Goal: Task Accomplishment & Management: Manage account settings

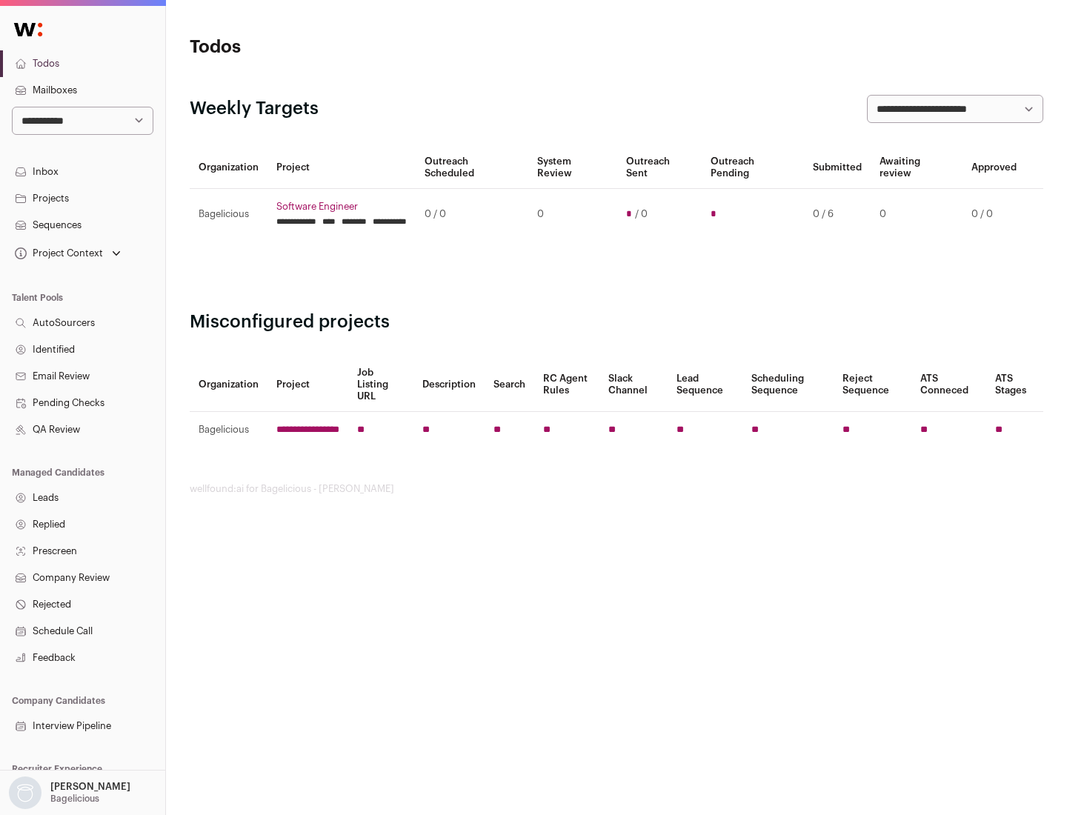
click at [82, 198] on link "Projects" at bounding box center [82, 198] width 165 height 27
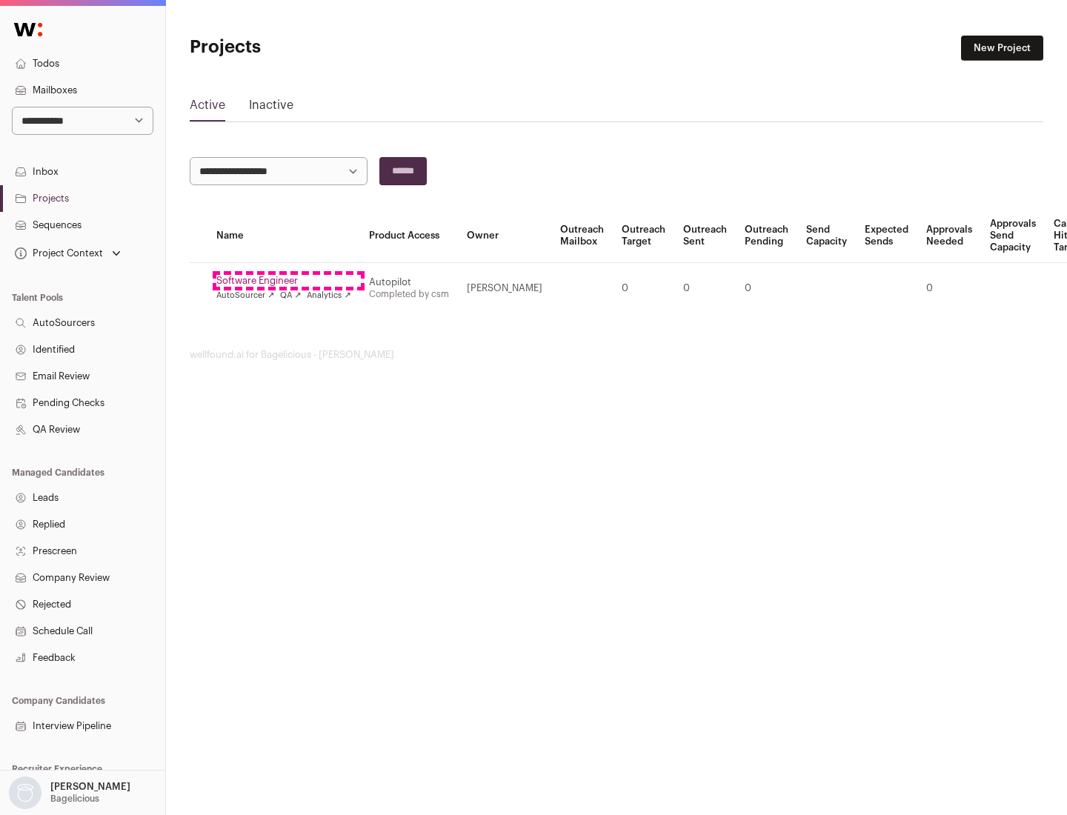
click at [288, 281] on link "Software Engineer" at bounding box center [283, 281] width 135 height 12
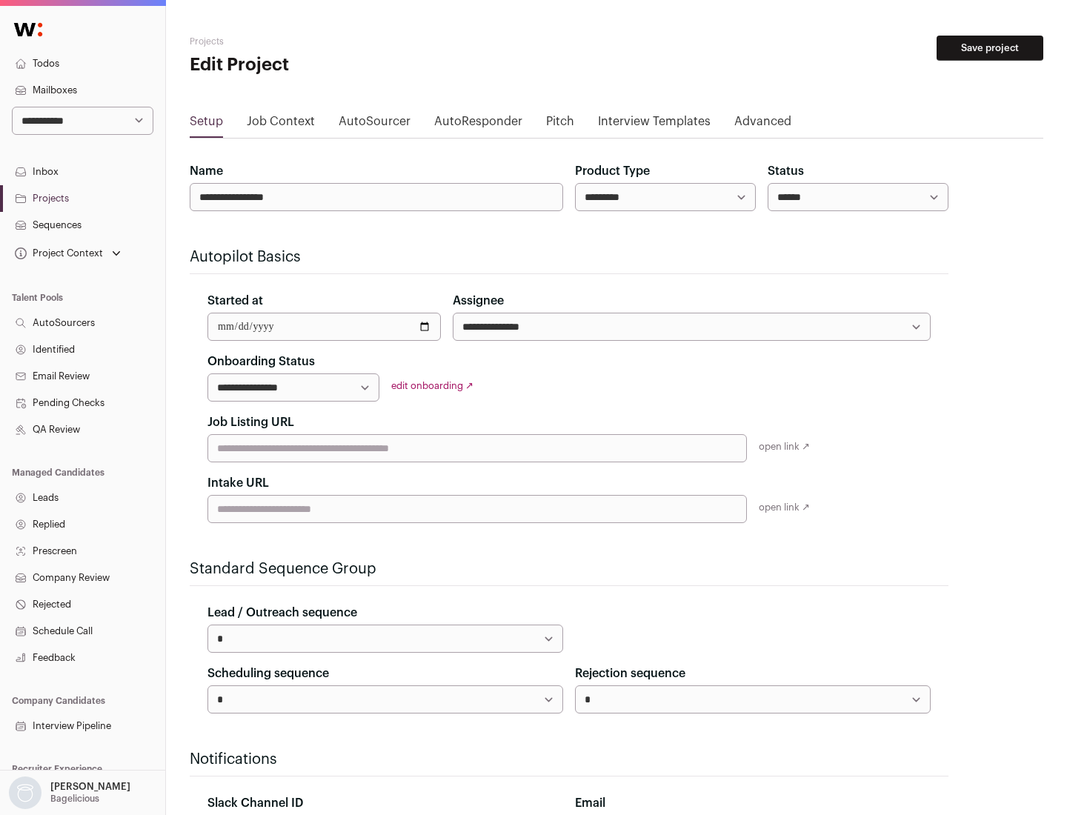
click at [990, 48] on button "Save project" at bounding box center [990, 48] width 107 height 25
